Goal: Transaction & Acquisition: Purchase product/service

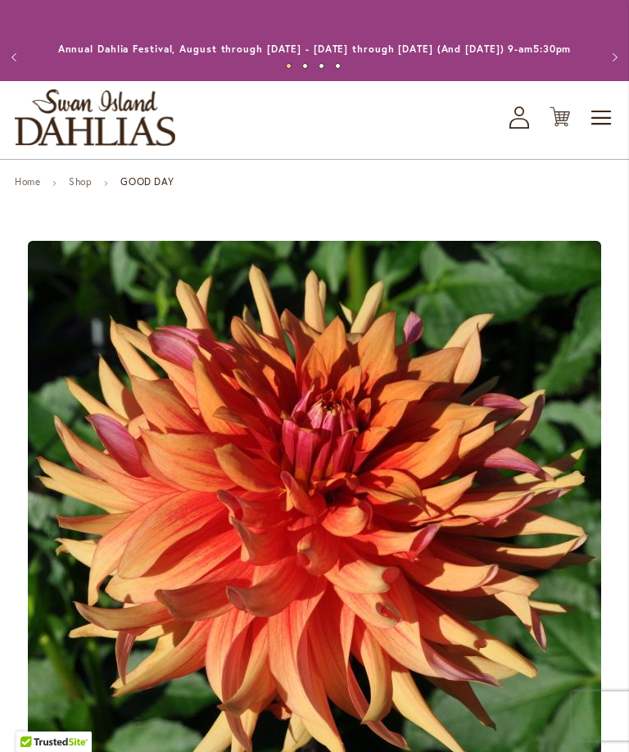
click at [34, 188] on link "Home" at bounding box center [27, 181] width 25 height 12
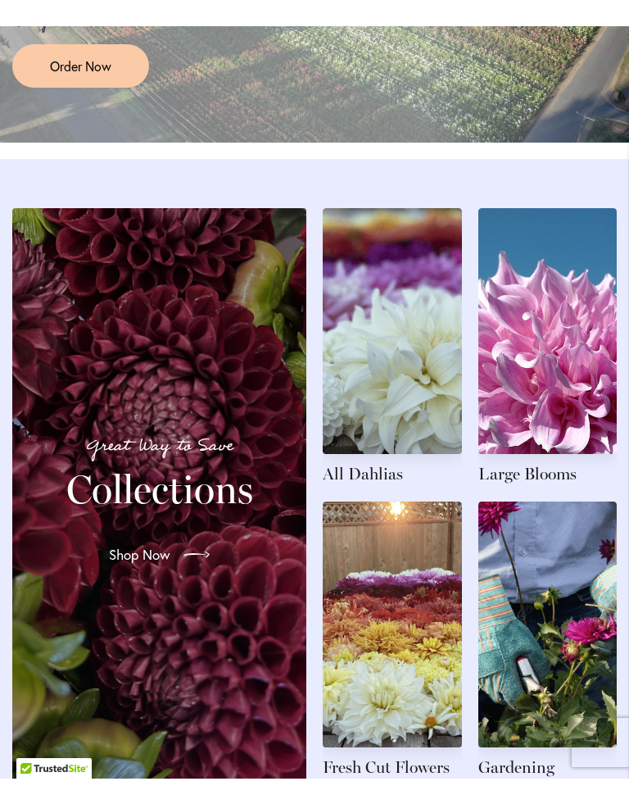
scroll to position [1667, 0]
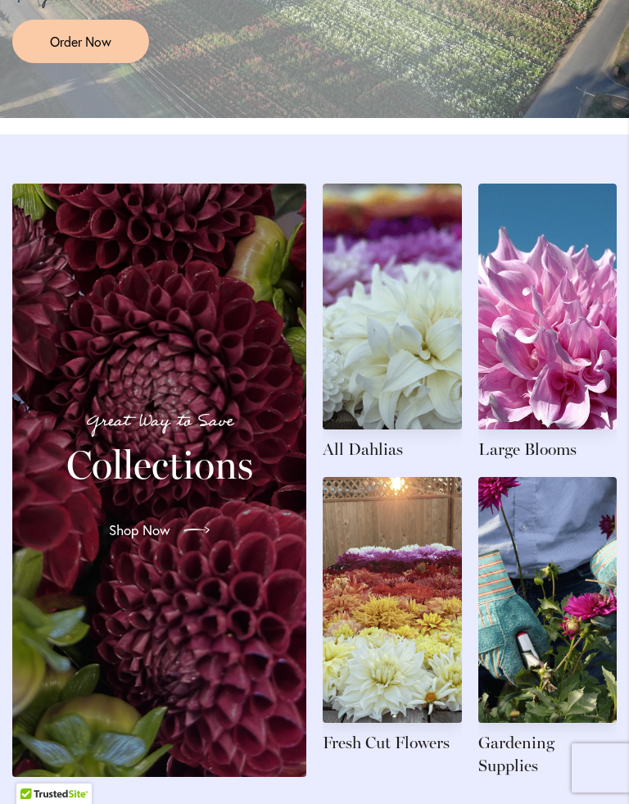
click at [399, 373] on link at bounding box center [392, 322] width 139 height 277
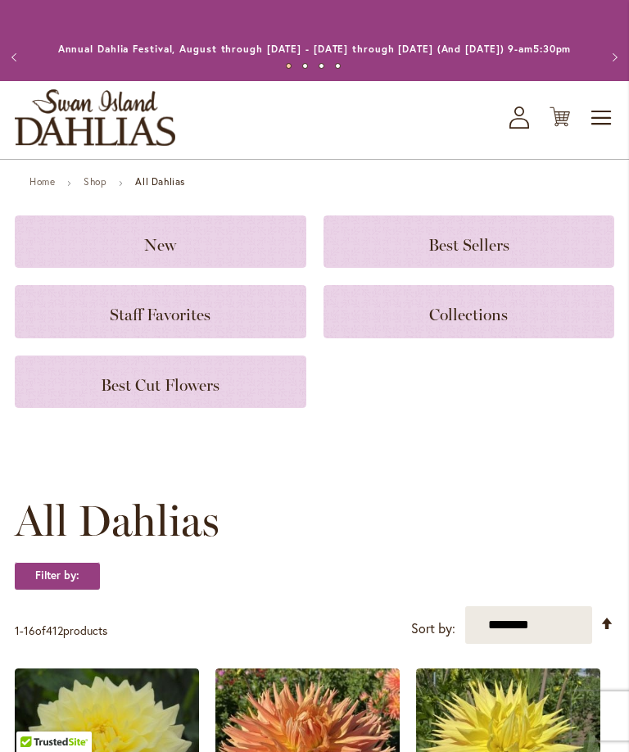
click at [488, 255] on span "Best Sellers" at bounding box center [469, 245] width 81 height 20
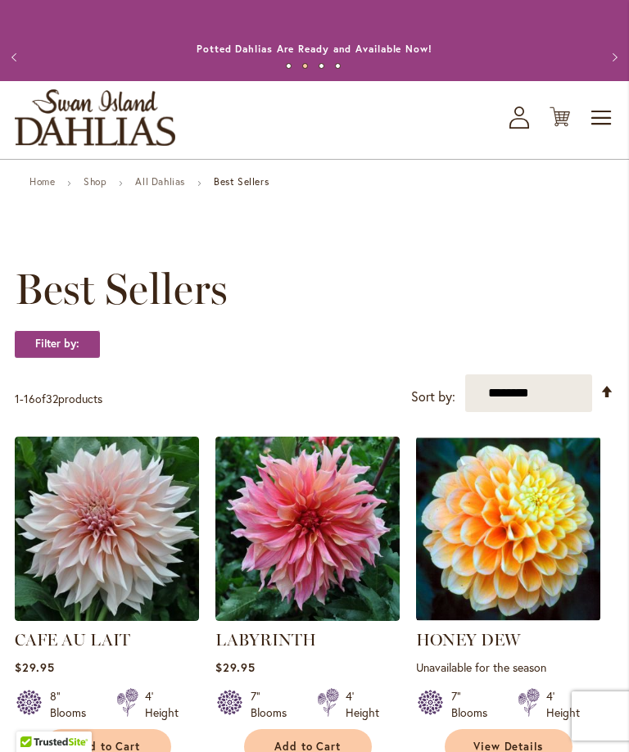
click at [161, 188] on link "All Dahlias" at bounding box center [160, 181] width 50 height 12
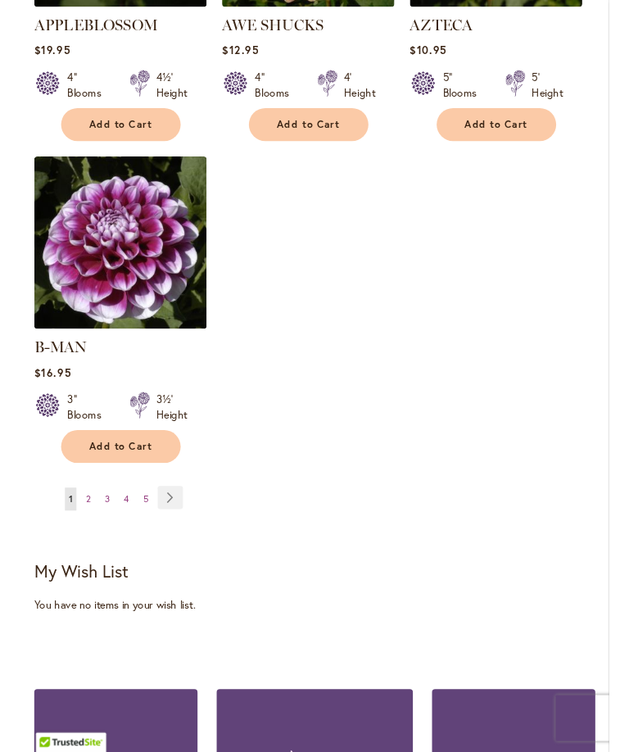
scroll to position [2208, 0]
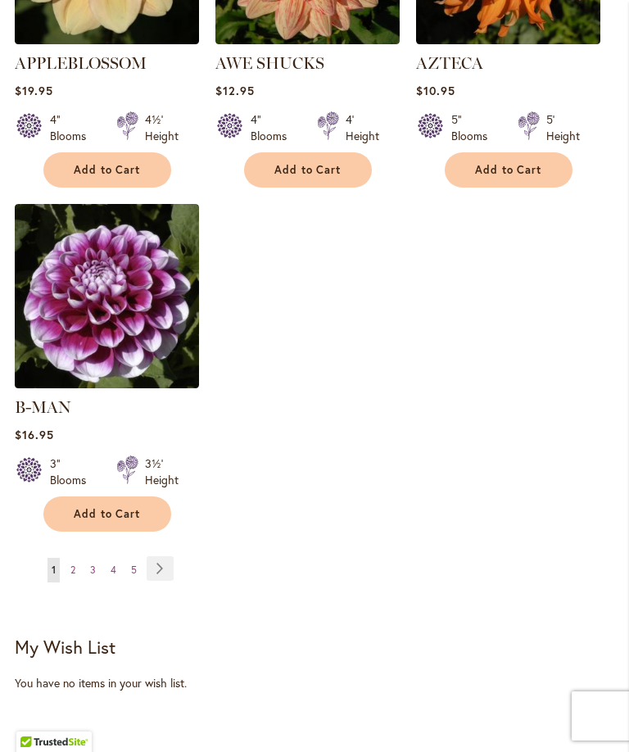
click at [164, 558] on link "Page Next" at bounding box center [160, 568] width 27 height 25
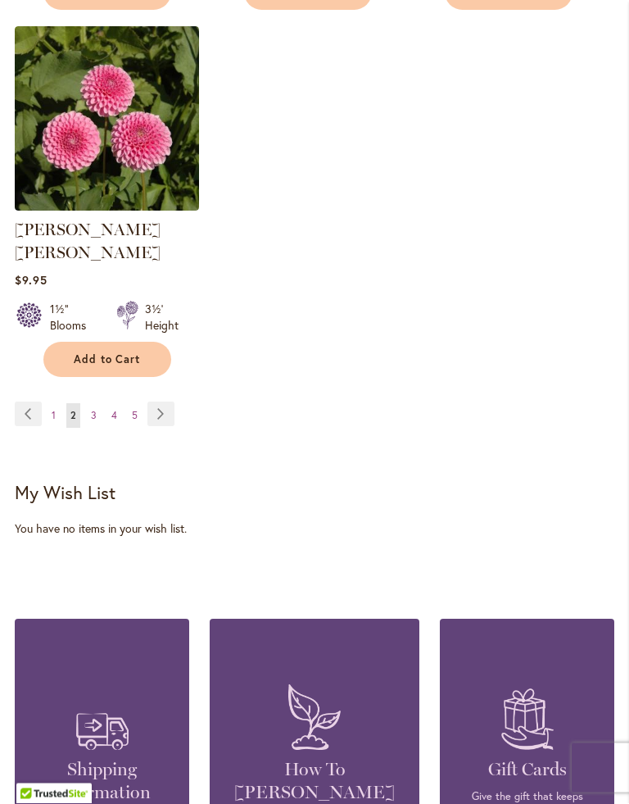
scroll to position [2363, 0]
click at [170, 402] on link "Page Next" at bounding box center [160, 414] width 27 height 25
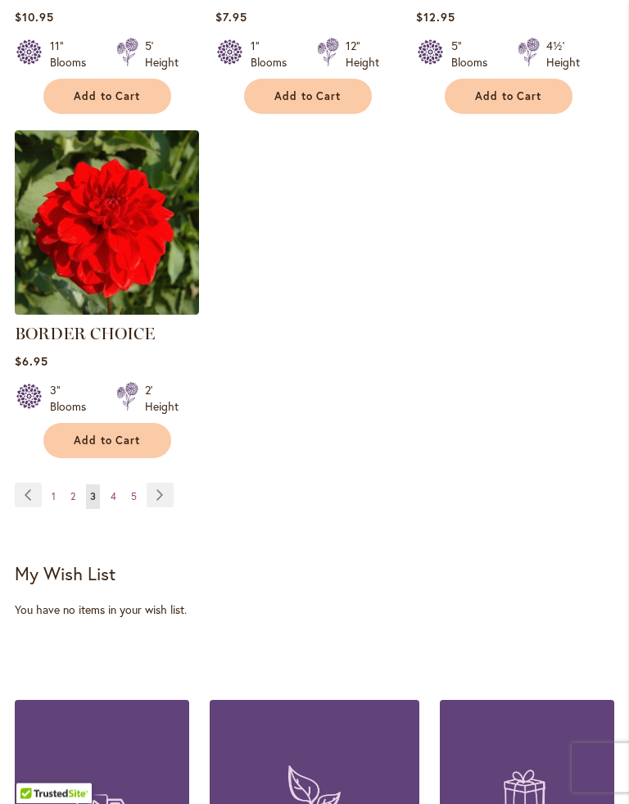
scroll to position [2262, 0]
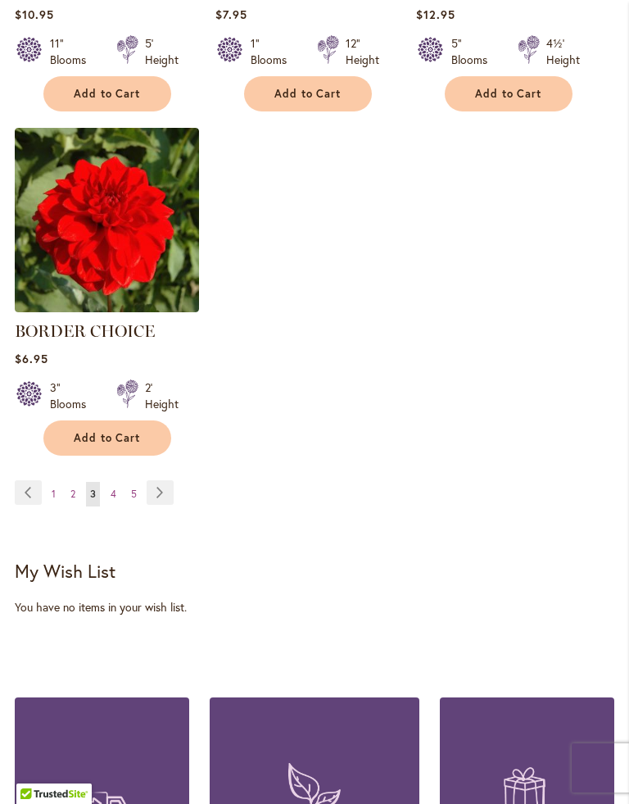
click at [164, 501] on link "Page Next" at bounding box center [160, 492] width 27 height 25
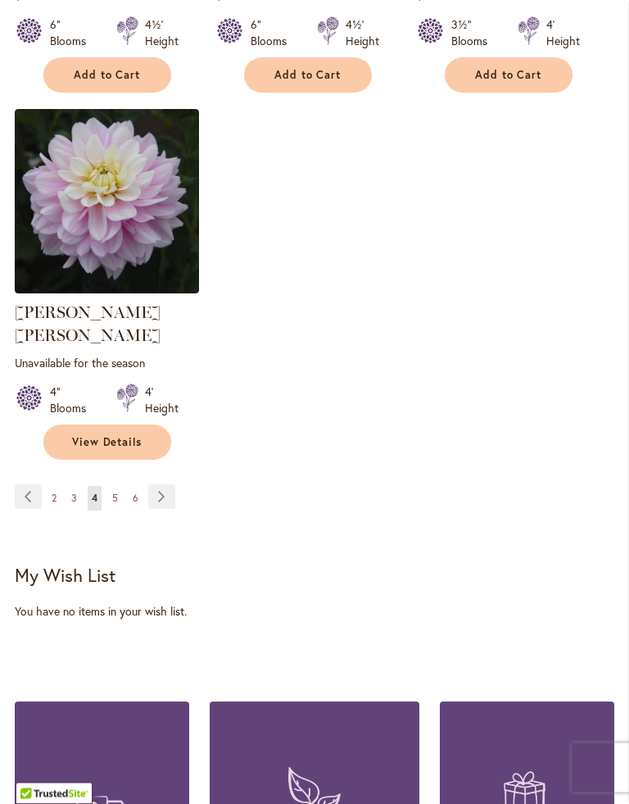
scroll to position [2303, 0]
click at [159, 485] on link "Page Next" at bounding box center [161, 496] width 27 height 25
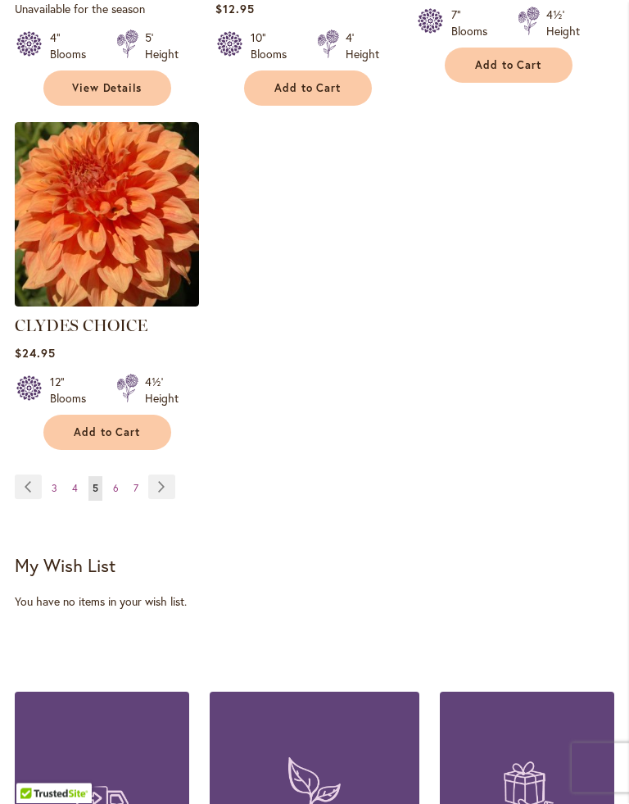
scroll to position [2314, 0]
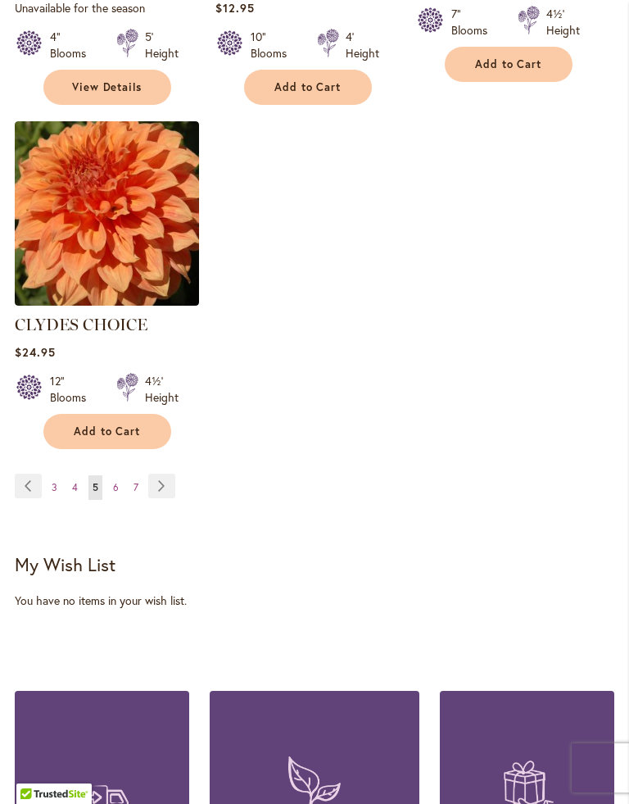
click at [164, 474] on link "Page Next" at bounding box center [161, 486] width 27 height 25
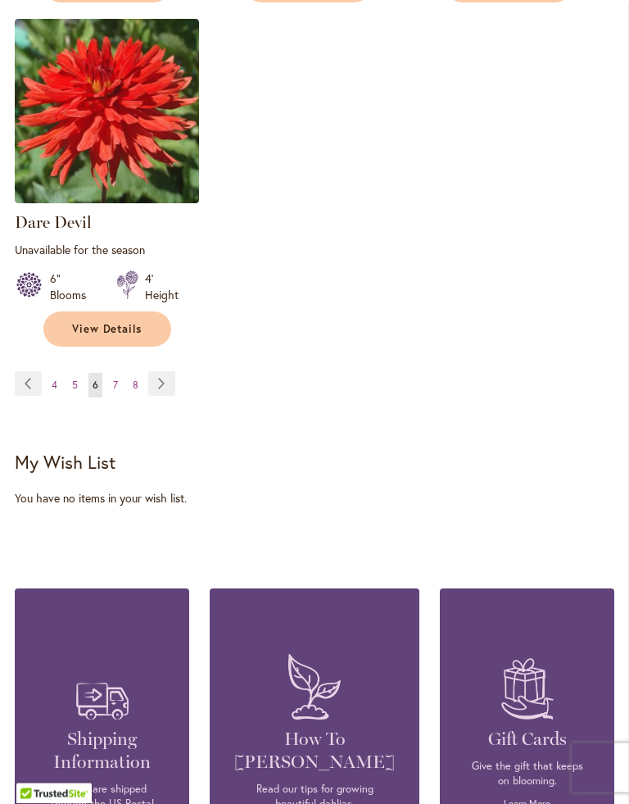
scroll to position [2433, 0]
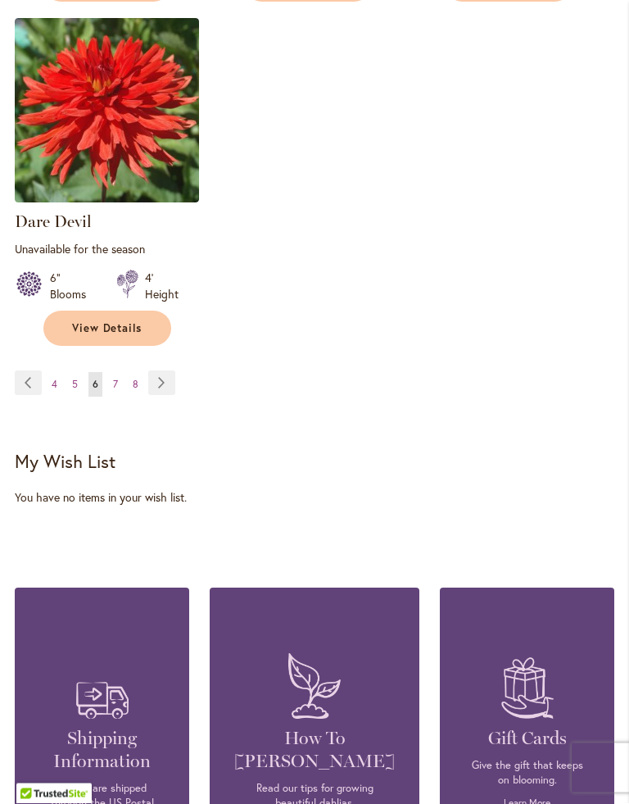
click at [163, 371] on link "Page Next" at bounding box center [161, 383] width 27 height 25
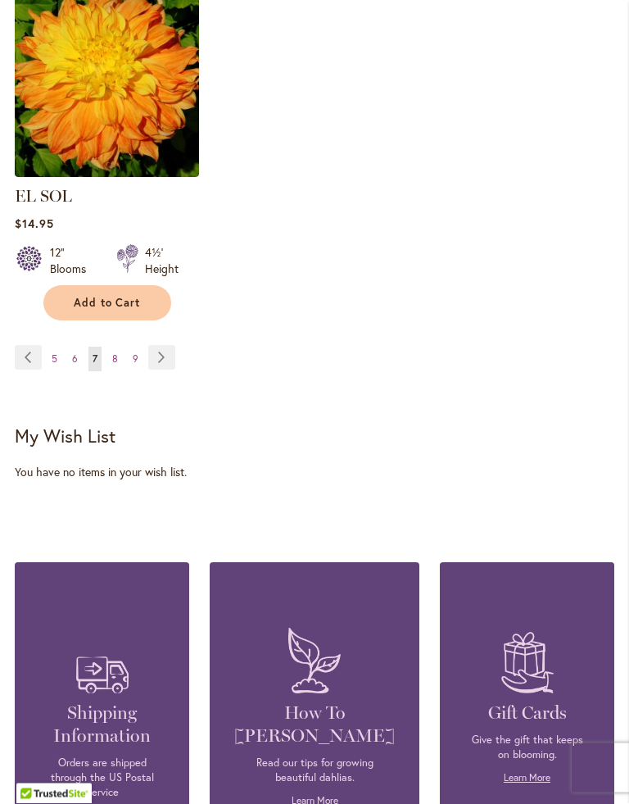
scroll to position [2421, 0]
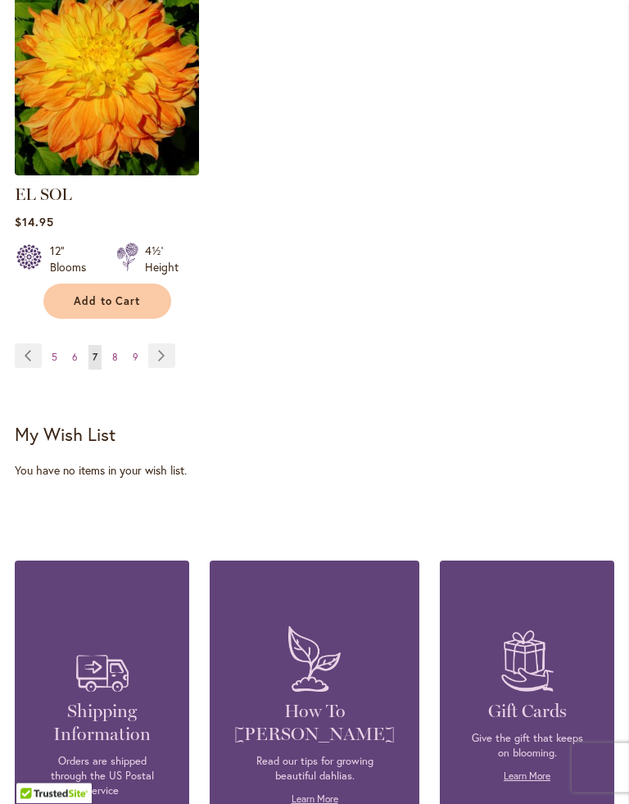
click at [166, 345] on link "Page Next" at bounding box center [161, 356] width 27 height 25
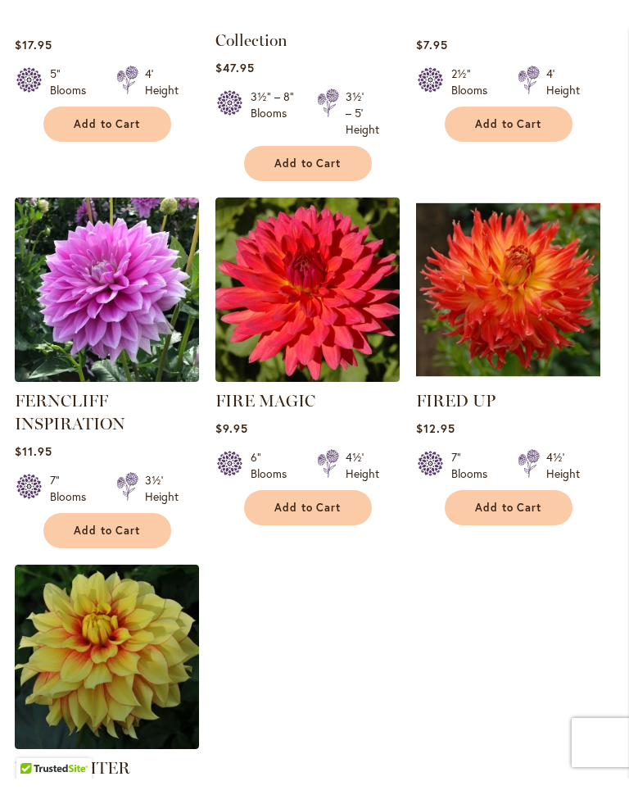
scroll to position [1929, 0]
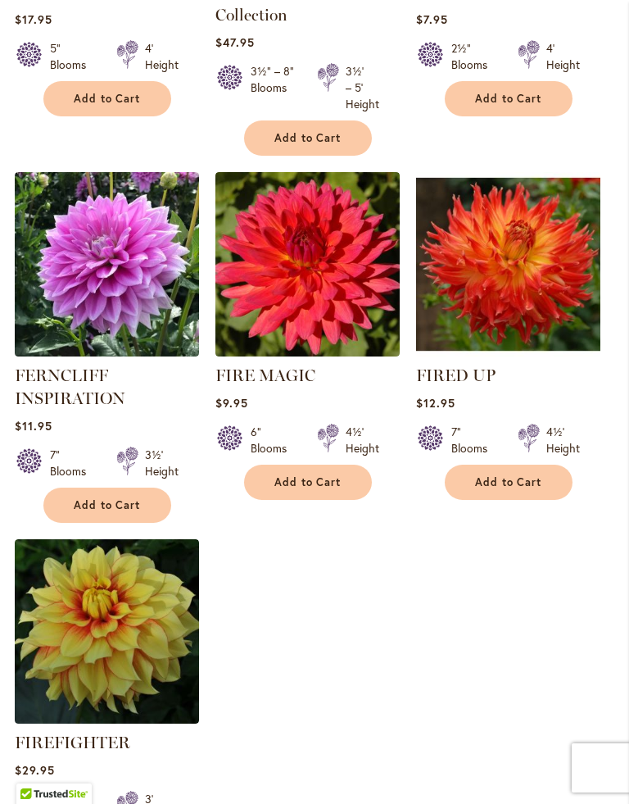
click at [90, 295] on img at bounding box center [107, 264] width 184 height 184
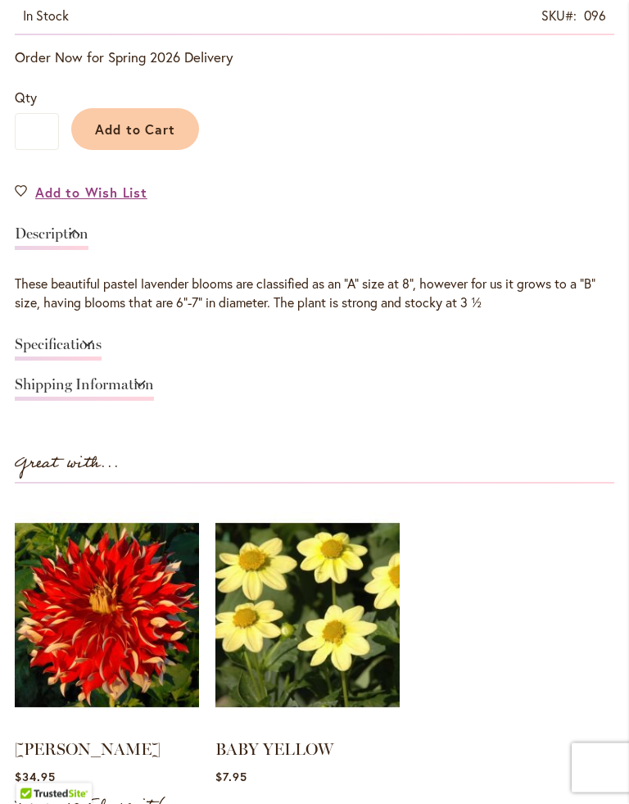
scroll to position [994, 0]
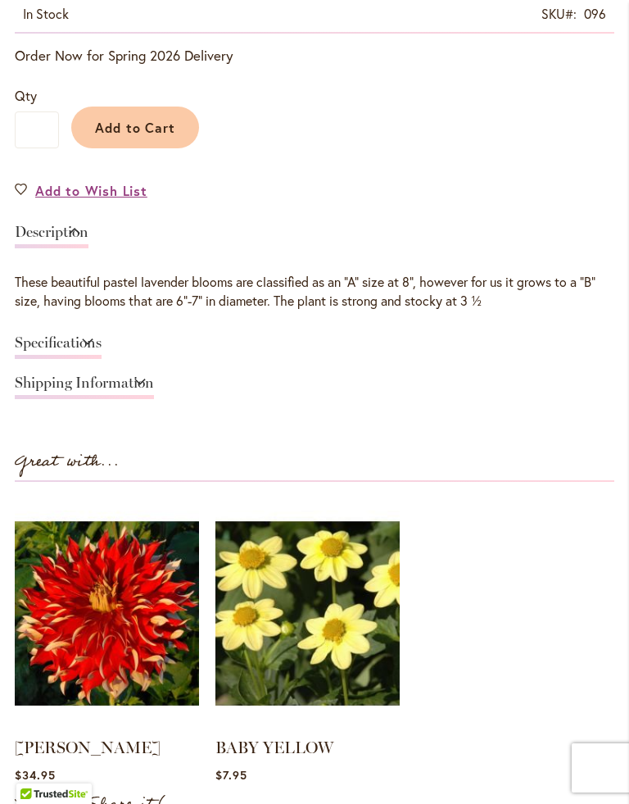
click at [102, 355] on link "Specifications" at bounding box center [58, 347] width 87 height 24
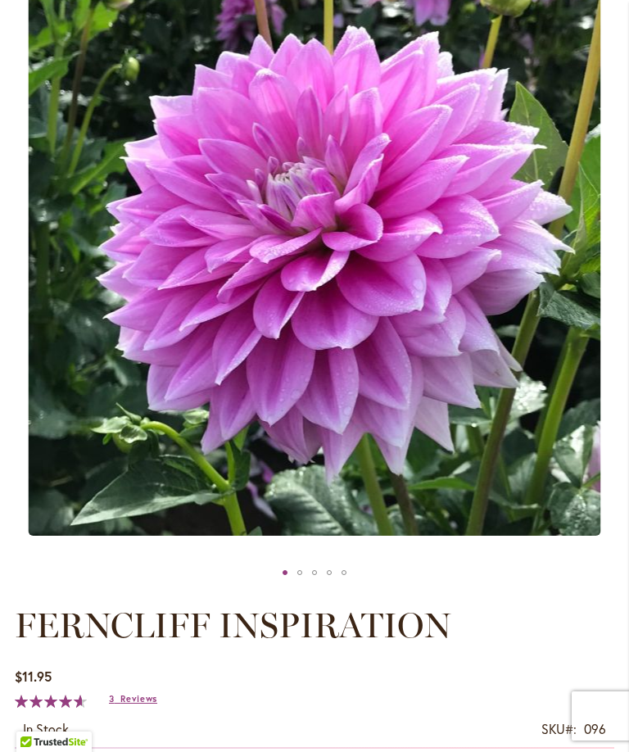
scroll to position [276, 0]
